Goal: Task Accomplishment & Management: Understand process/instructions

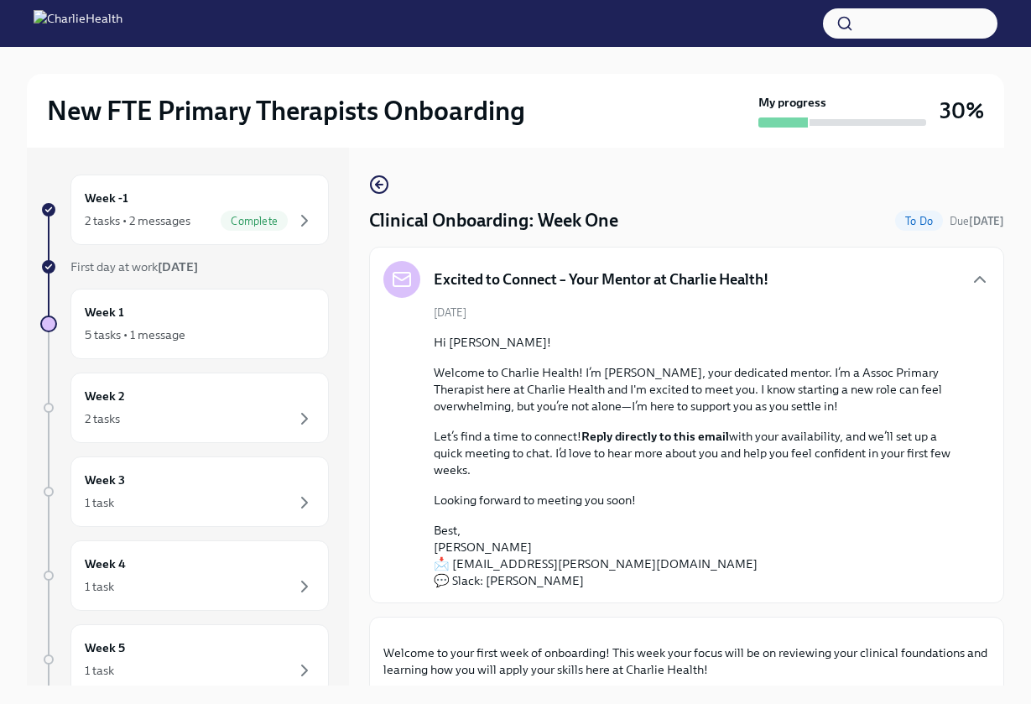
scroll to position [2487, 0]
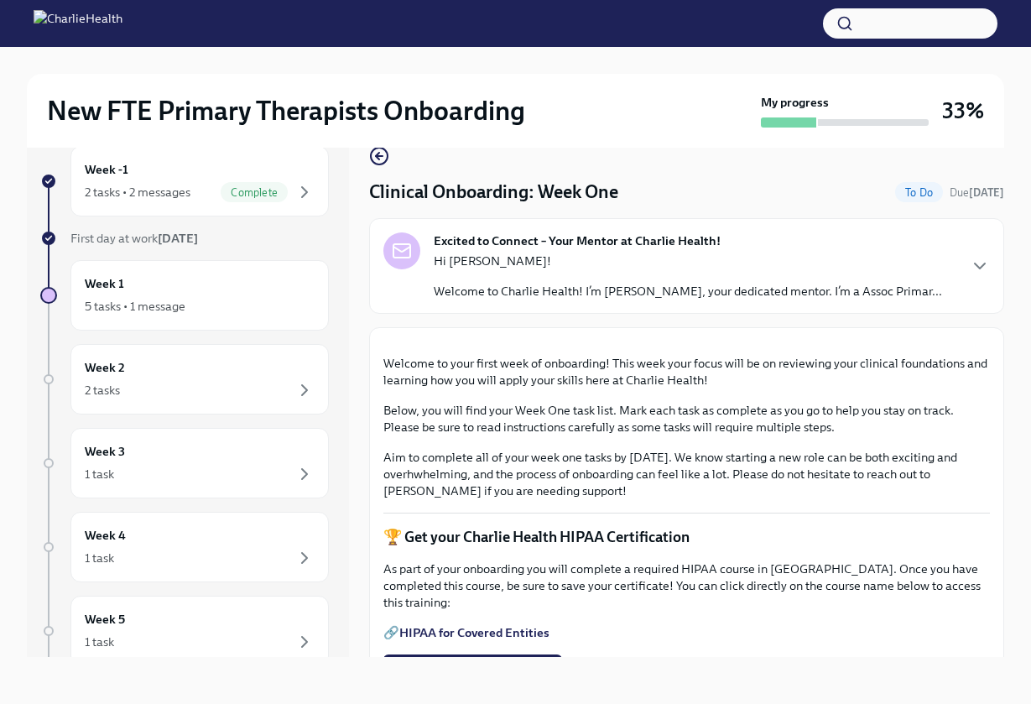
scroll to position [29, 0]
click at [963, 260] on div "Excited to Connect – Your Mentor at Charlie Health! Hi Nazia! Welcome to Charli…" at bounding box center [686, 265] width 607 height 67
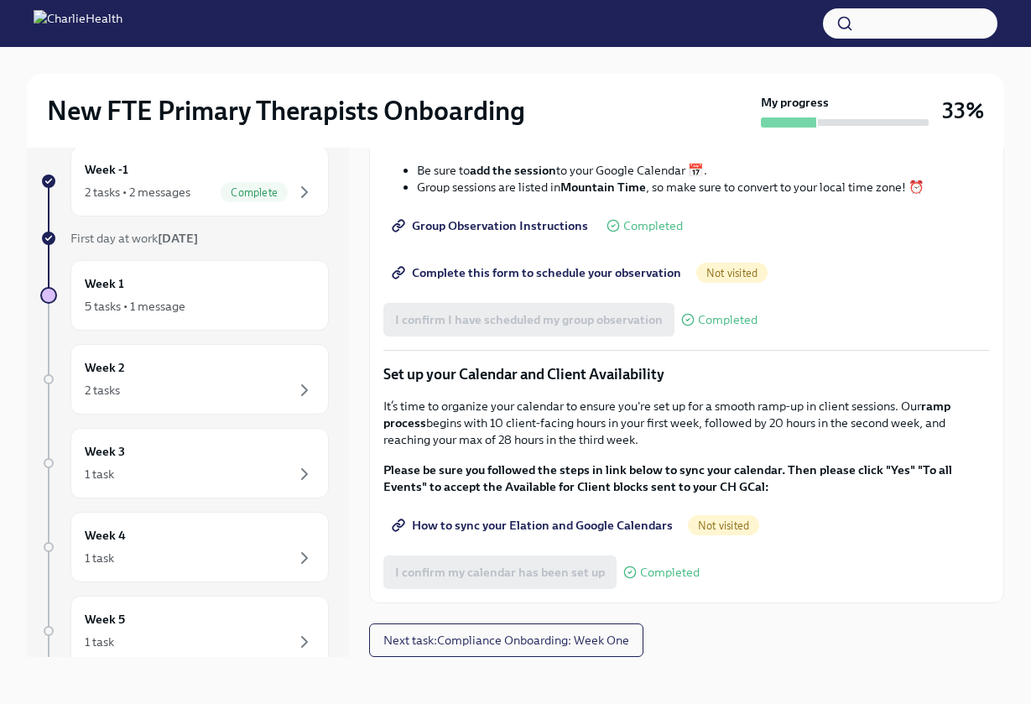
scroll to position [2512, 0]
click at [629, 632] on span "Next task : Compliance Onboarding: Week One" at bounding box center [506, 640] width 246 height 17
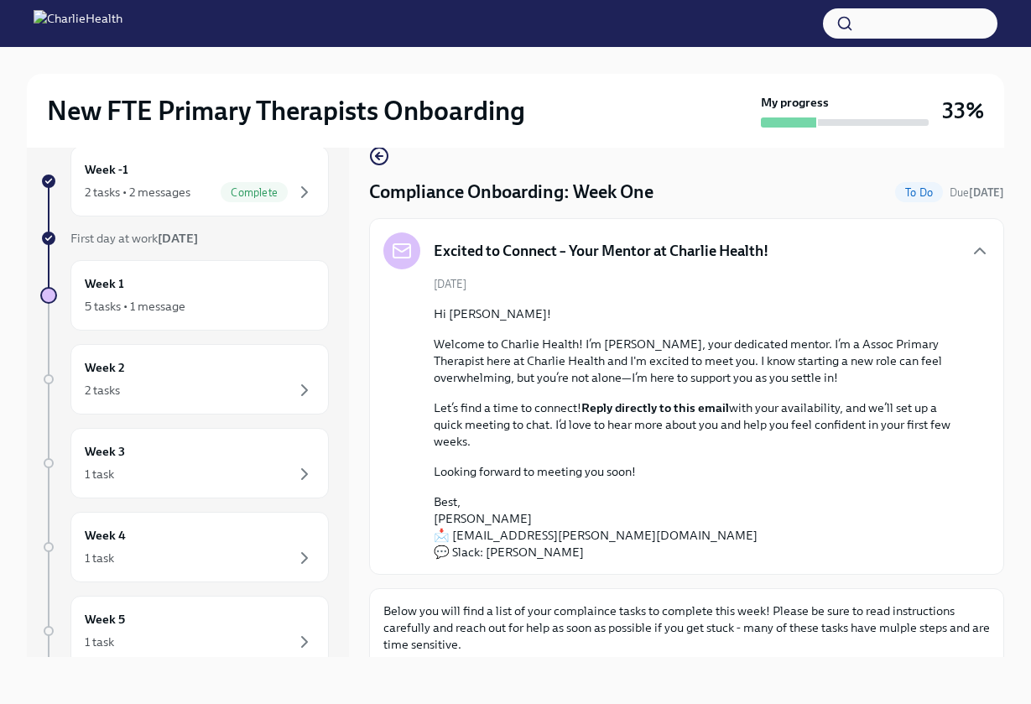
scroll to position [29, 0]
click at [874, 621] on p "Below you will find a list of your complaince tasks to complete this week! Plea…" at bounding box center [686, 628] width 607 height 50
click at [232, 307] on div "5 tasks • 1 message" at bounding box center [200, 306] width 230 height 20
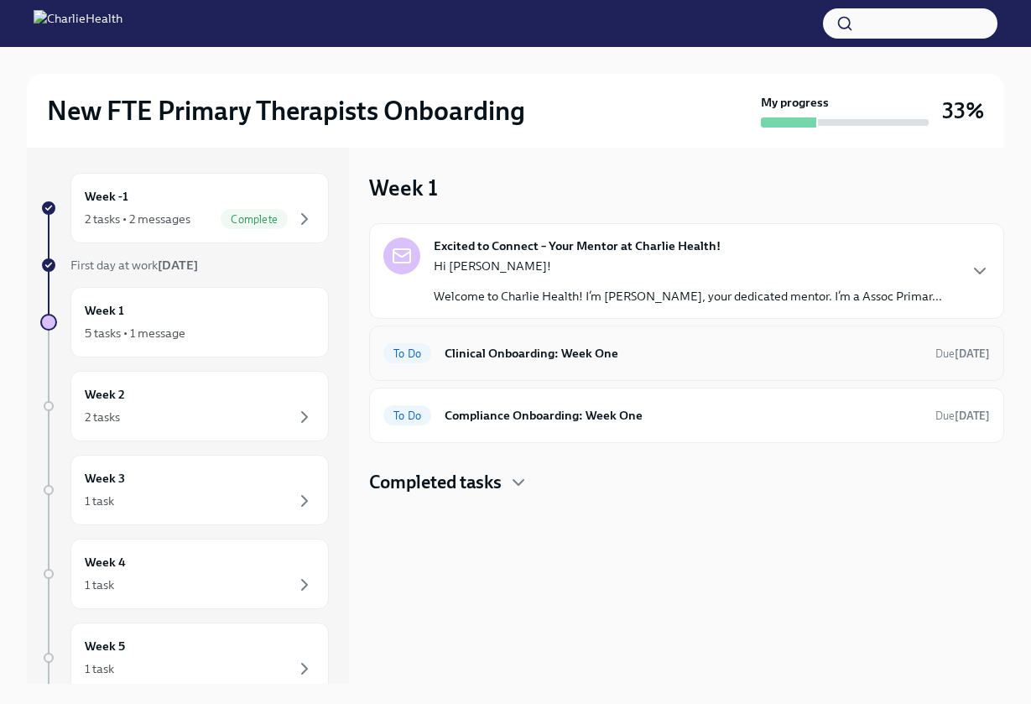
click at [558, 355] on h6 "Clinical Onboarding: Week One" at bounding box center [683, 353] width 477 height 18
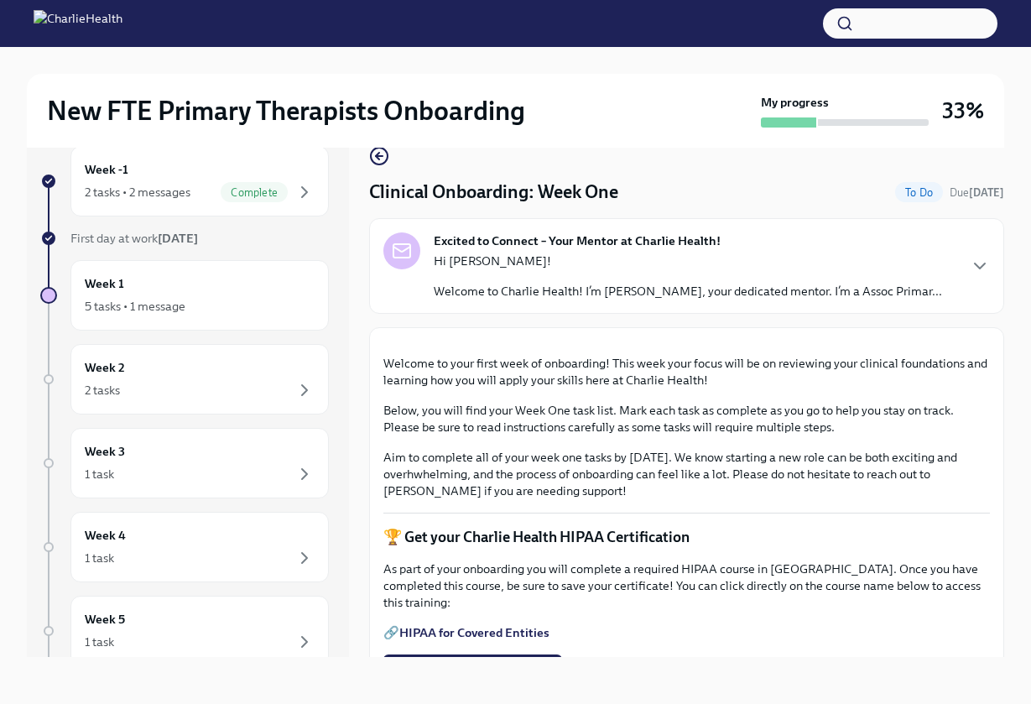
scroll to position [29, 0]
click at [978, 271] on icon "button" at bounding box center [980, 266] width 20 height 20
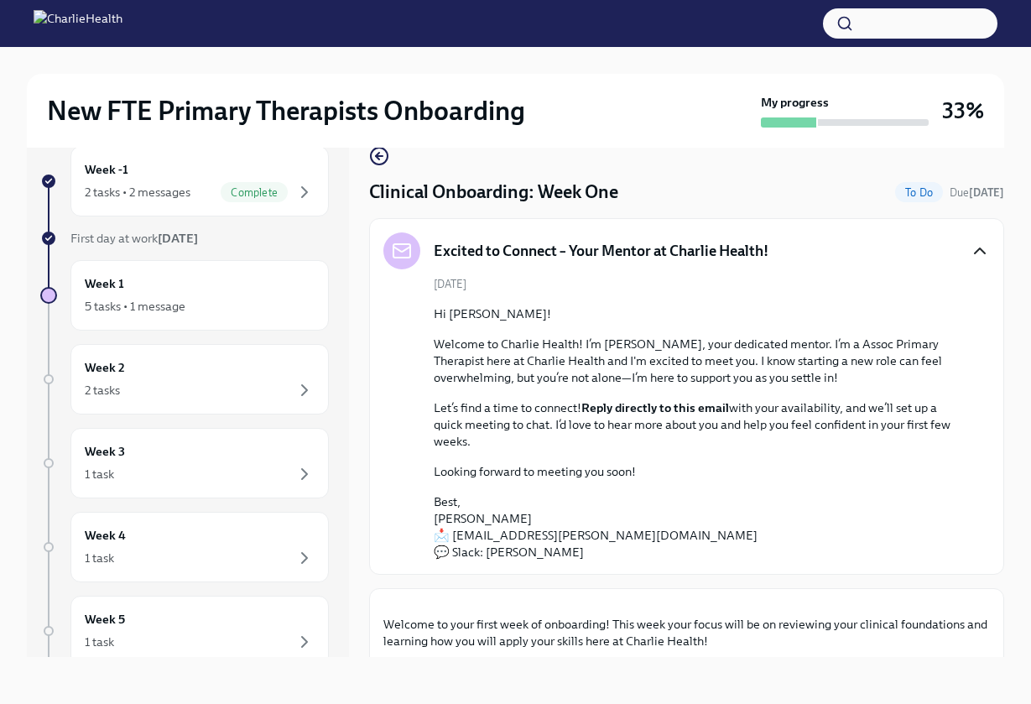
click at [978, 271] on div "Excited to Connect – Your Mentor at Charlie Health! August 19th Hi Nazia! Welco…" at bounding box center [686, 396] width 607 height 328
click at [976, 245] on icon "button" at bounding box center [980, 251] width 20 height 20
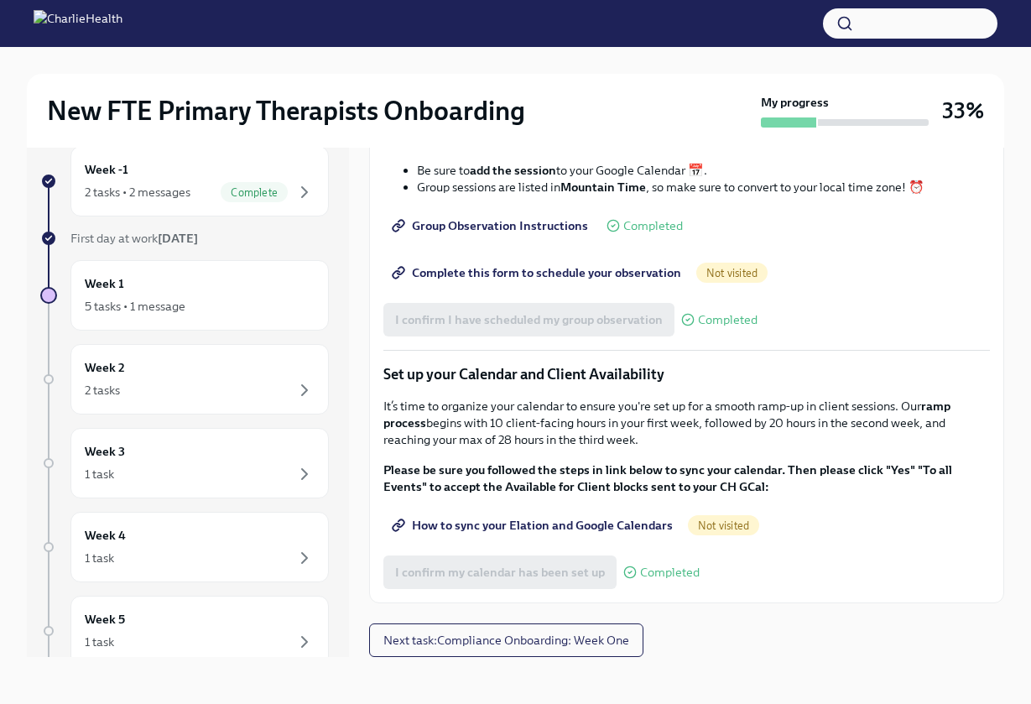
scroll to position [2251, 0]
click at [587, 654] on button "Next task : Compliance Onboarding: Week One" at bounding box center [506, 640] width 274 height 34
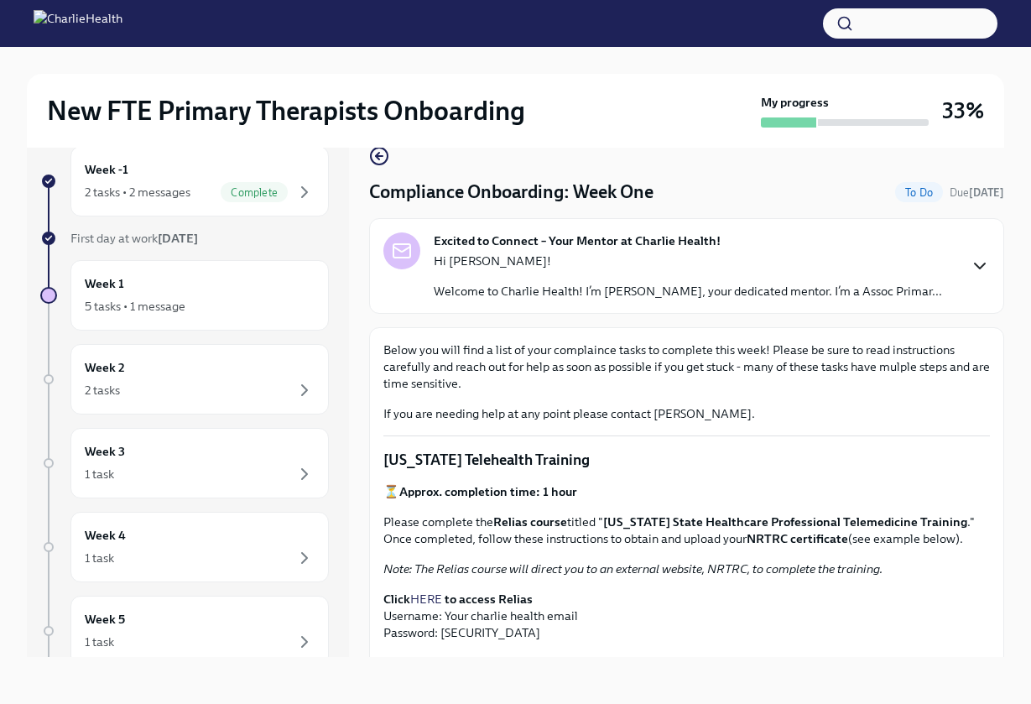
scroll to position [29, 0]
click at [1015, 495] on div "New FTE Primary Therapists Onboarding My progress 33% Week -1 2 tasks • 2 messa…" at bounding box center [515, 361] width 1031 height 686
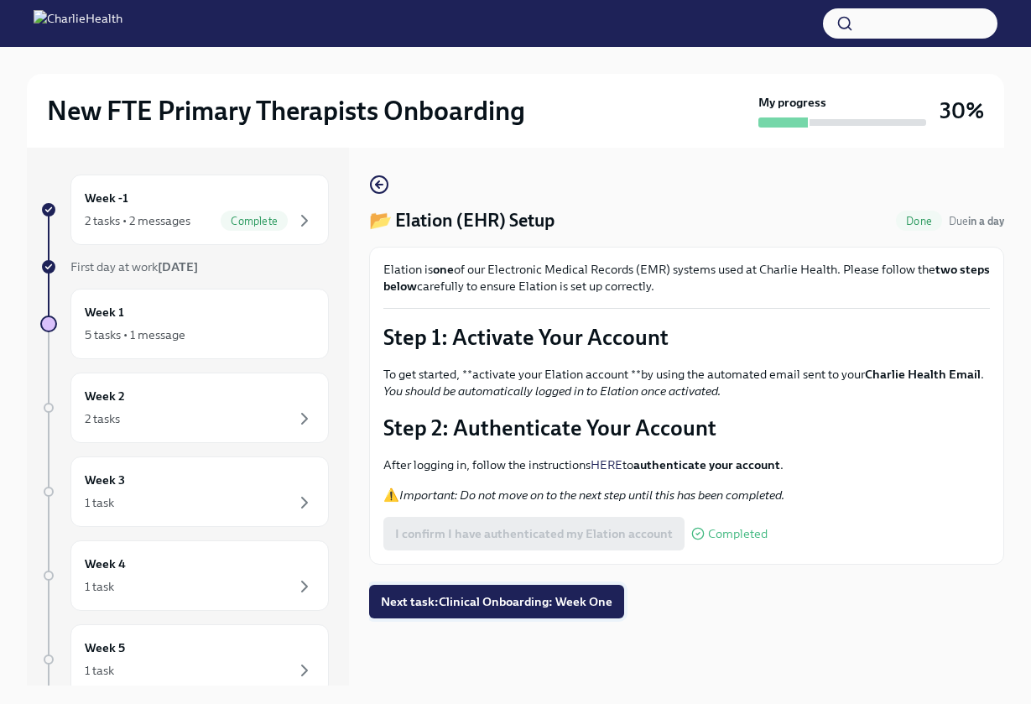
click at [465, 613] on button "Next task : Clinical Onboarding: Week One" at bounding box center [496, 602] width 255 height 34
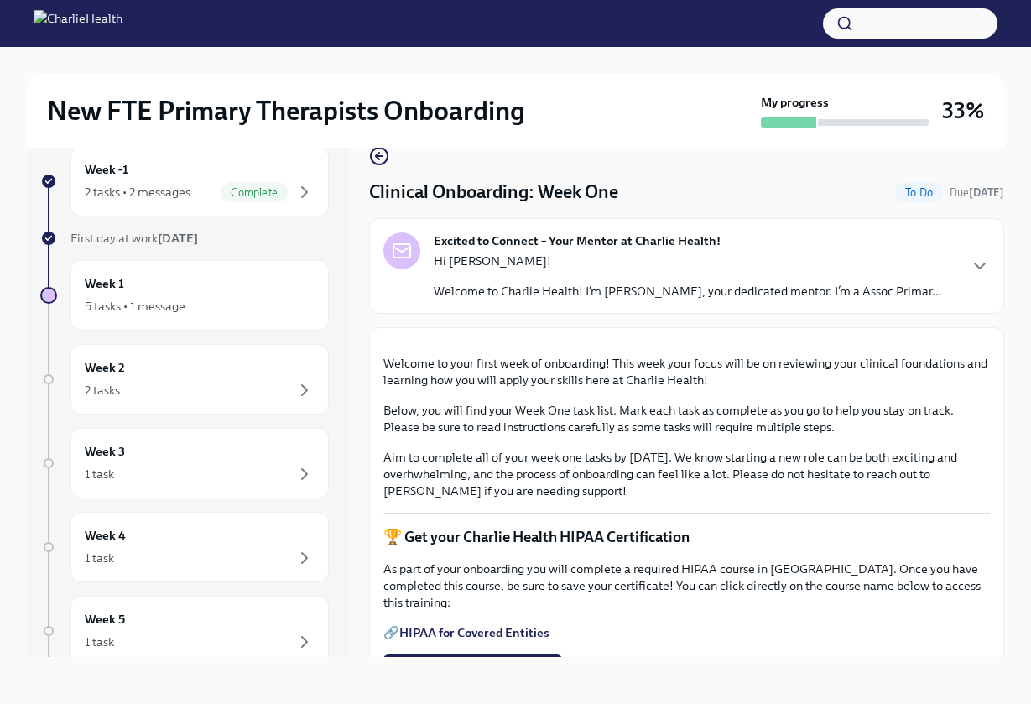
scroll to position [29, 0]
click at [1016, 357] on div "New FTE Primary Therapists Onboarding My progress 33% Week -1 2 tasks • 2 messa…" at bounding box center [515, 361] width 1031 height 686
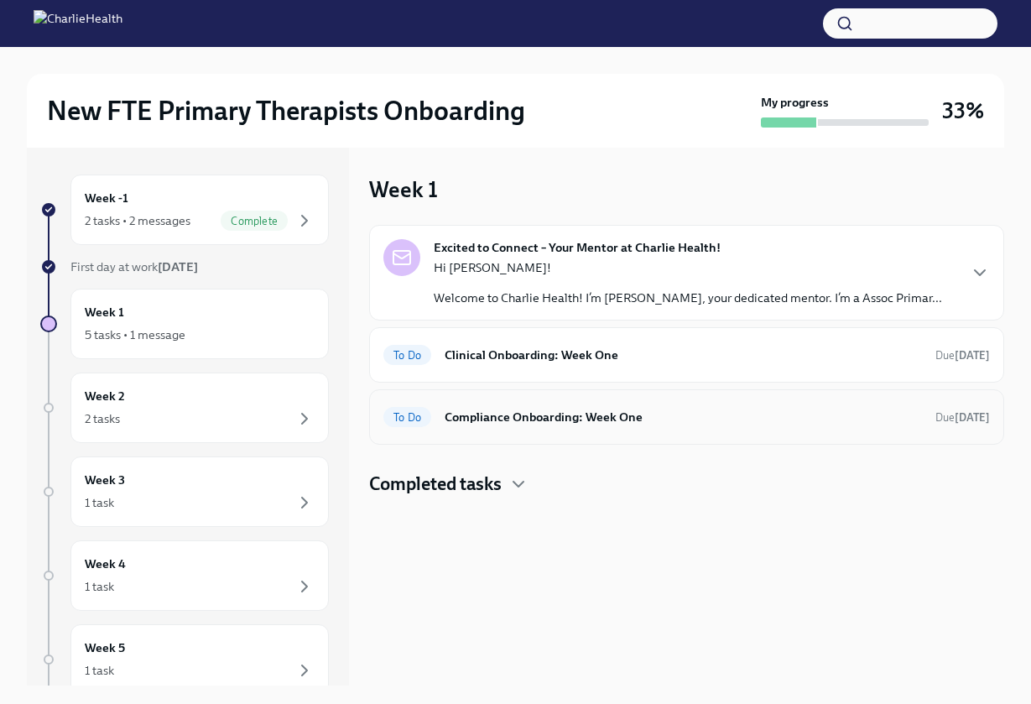
click at [541, 425] on h6 "Compliance Onboarding: Week One" at bounding box center [683, 417] width 477 height 18
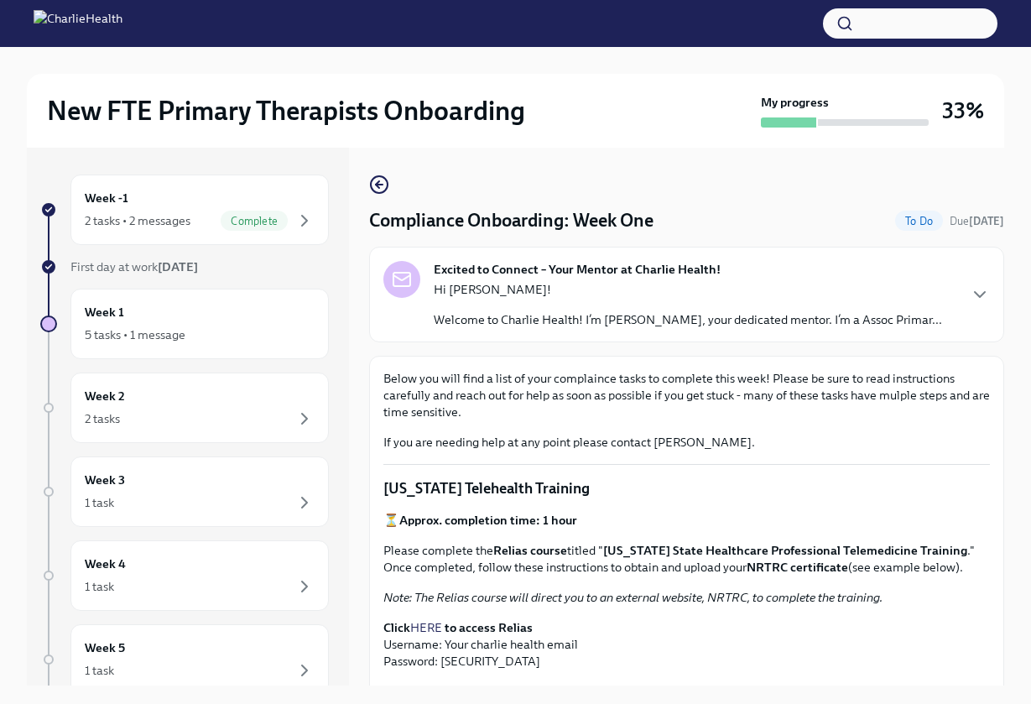
click at [986, 282] on div "Excited to Connect – Your Mentor at Charlie Health! Hi Nazia! Welcome to Charli…" at bounding box center [686, 294] width 607 height 67
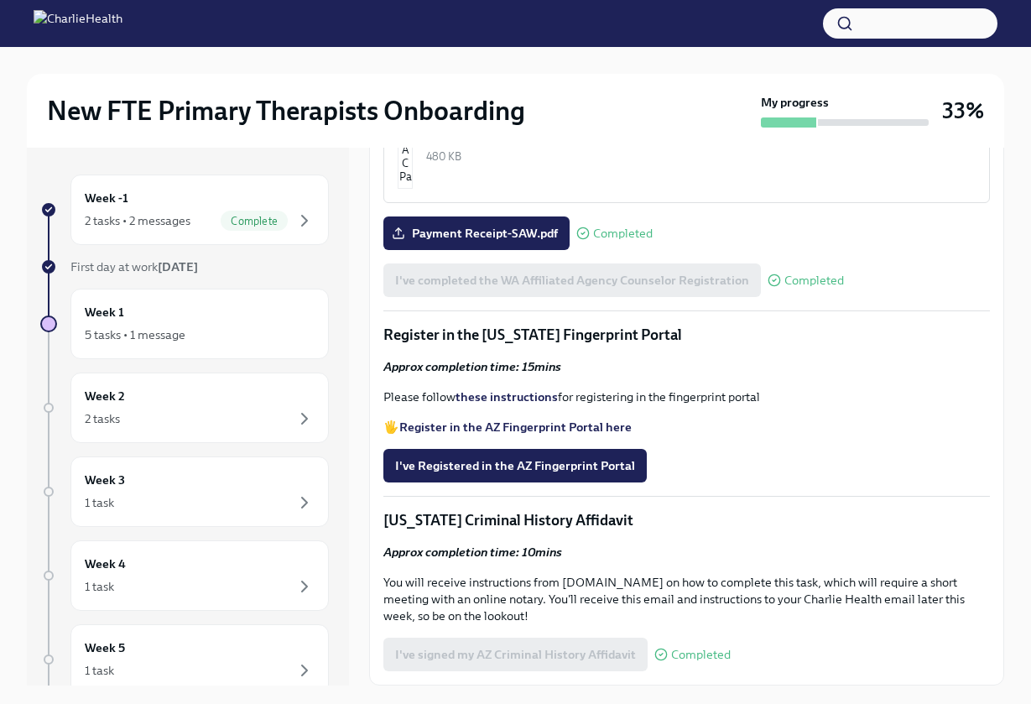
scroll to position [2309, 0]
click at [530, 396] on strong "these instructions" at bounding box center [507, 396] width 102 height 15
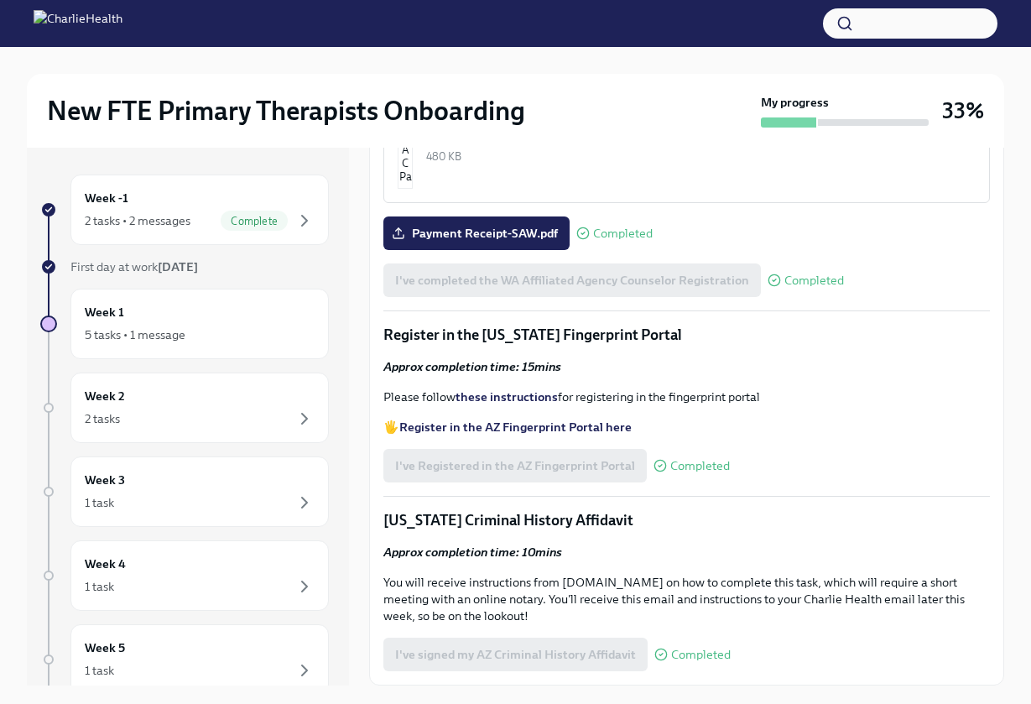
click at [962, 528] on p "[US_STATE] Criminal History Affidavit" at bounding box center [686, 520] width 607 height 20
click at [276, 317] on div "Week 1 5 tasks • 1 message" at bounding box center [200, 324] width 230 height 42
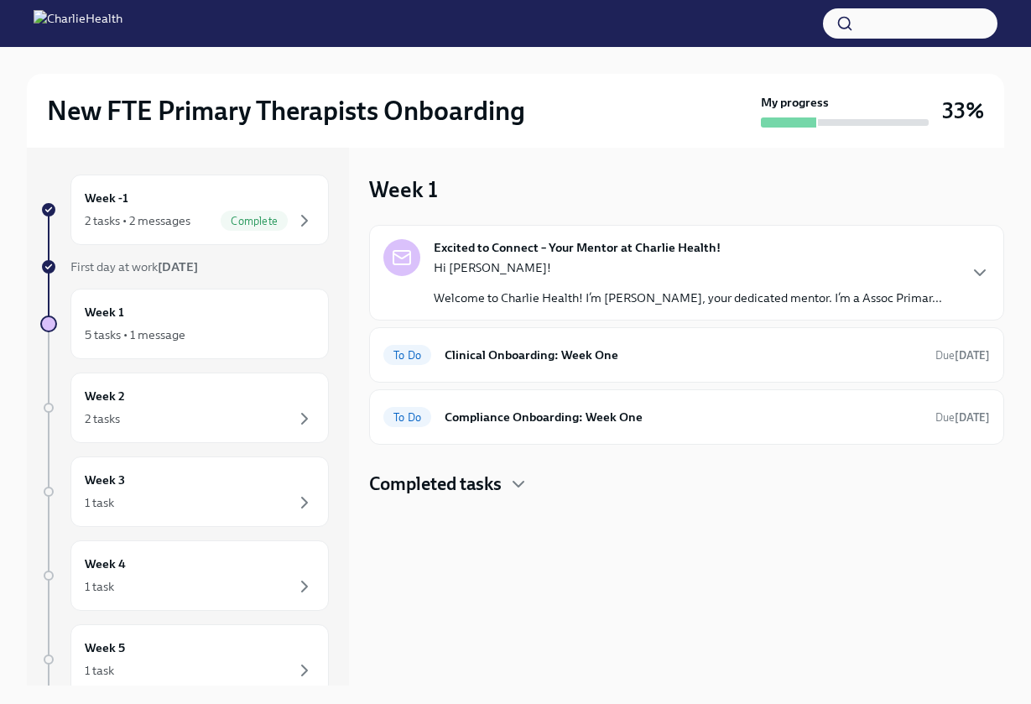
click at [515, 258] on div "Excited to Connect – Your Mentor at Charlie Health! Hi Nazia! Welcome to Charli…" at bounding box center [688, 272] width 509 height 67
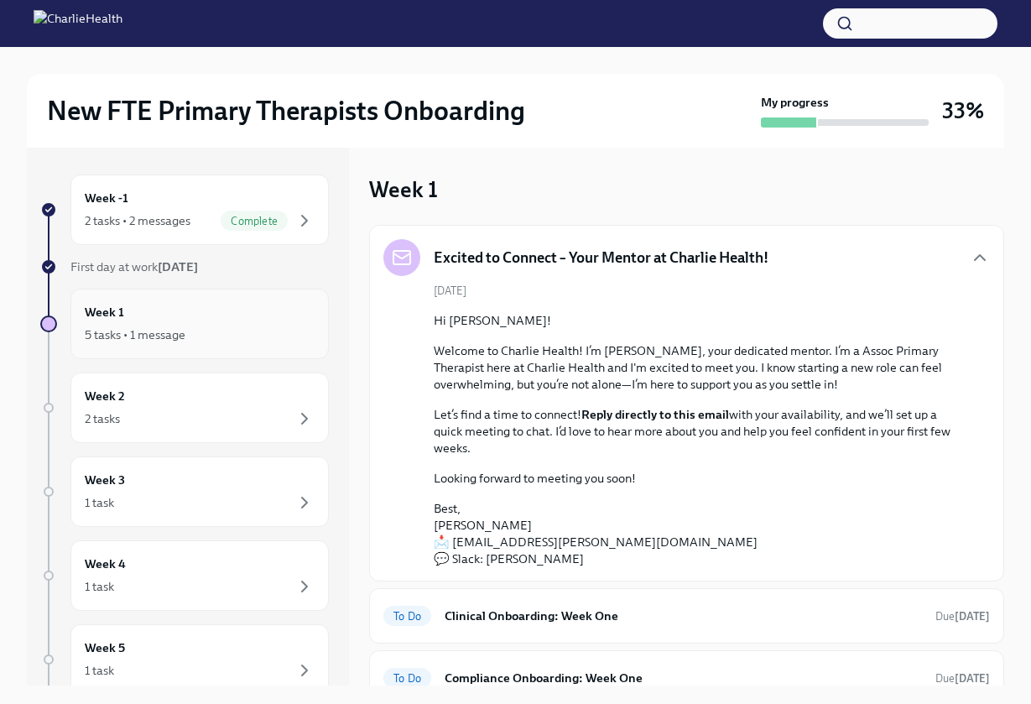
click at [266, 316] on div "Week 1 5 tasks • 1 message" at bounding box center [200, 324] width 230 height 42
click at [116, 332] on div "5 tasks • 1 message" at bounding box center [135, 334] width 101 height 17
